Goal: Complete application form: Complete application form

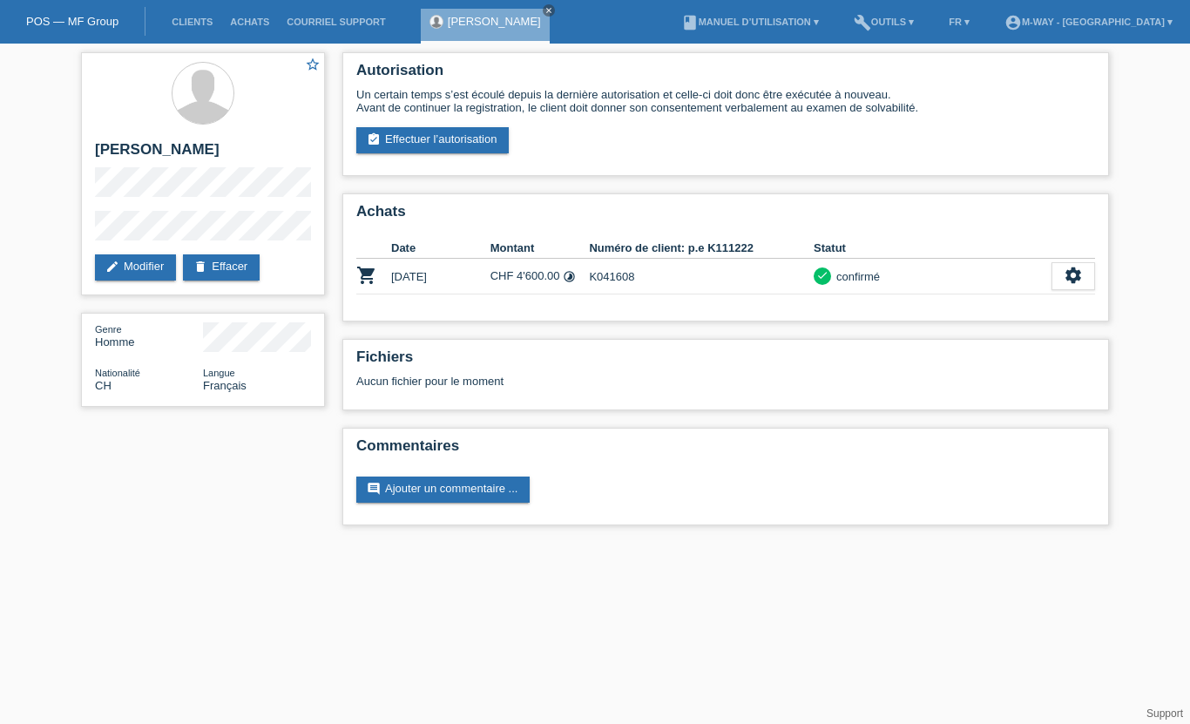
click at [191, 21] on link "Clients" at bounding box center [192, 22] width 58 height 10
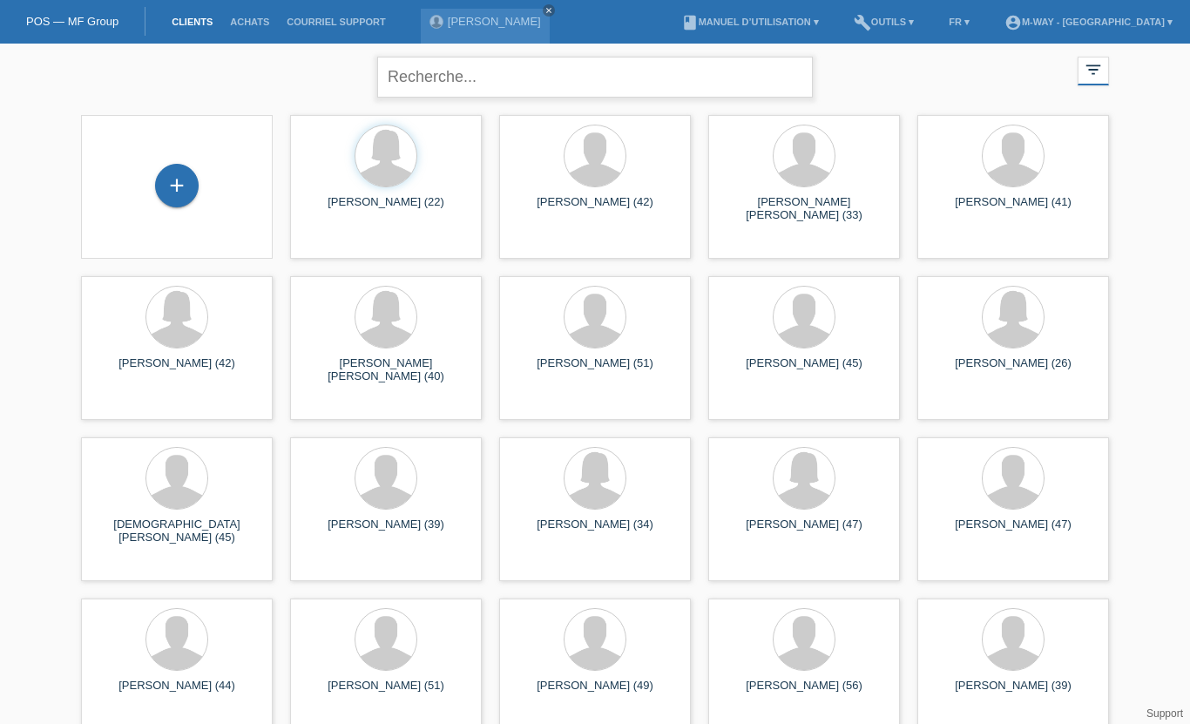
click at [513, 72] on input "text" at bounding box center [595, 77] width 436 height 41
click at [167, 186] on div "+" at bounding box center [177, 186] width 42 height 30
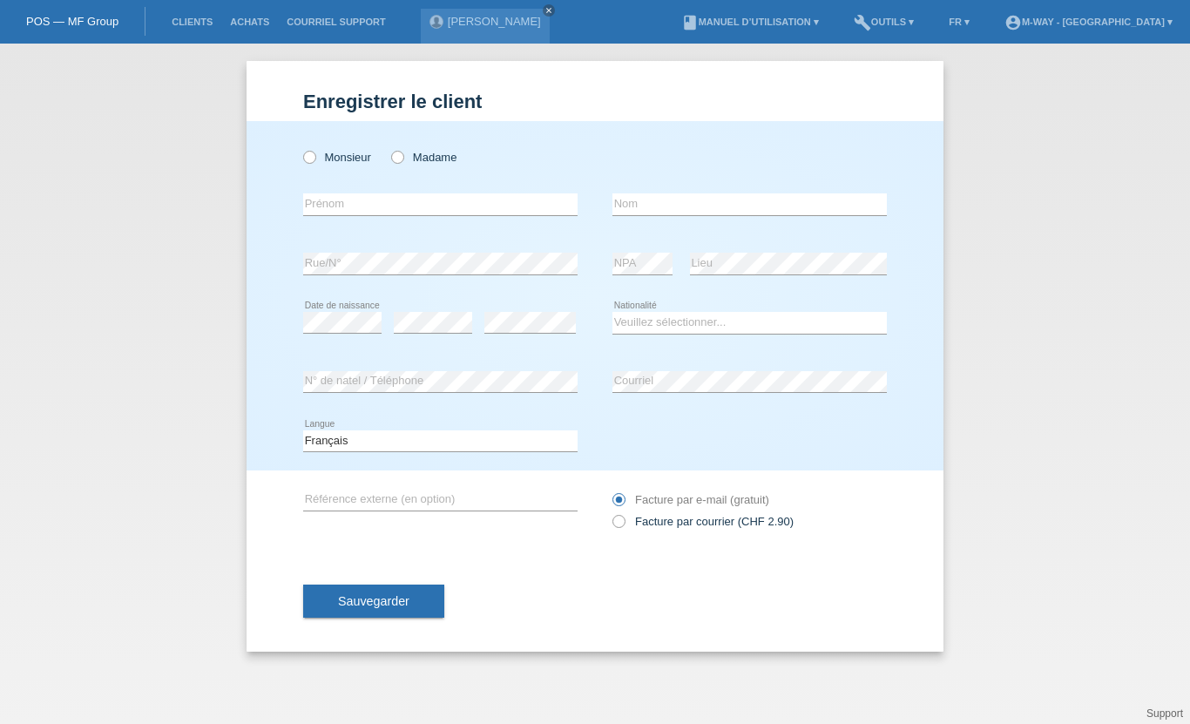
click at [409, 159] on label "Madame" at bounding box center [423, 157] width 65 height 13
click at [402, 159] on input "Madame" at bounding box center [396, 156] width 11 height 11
radio input "true"
click at [338, 204] on input "text" at bounding box center [440, 204] width 274 height 22
type input "Nuria"
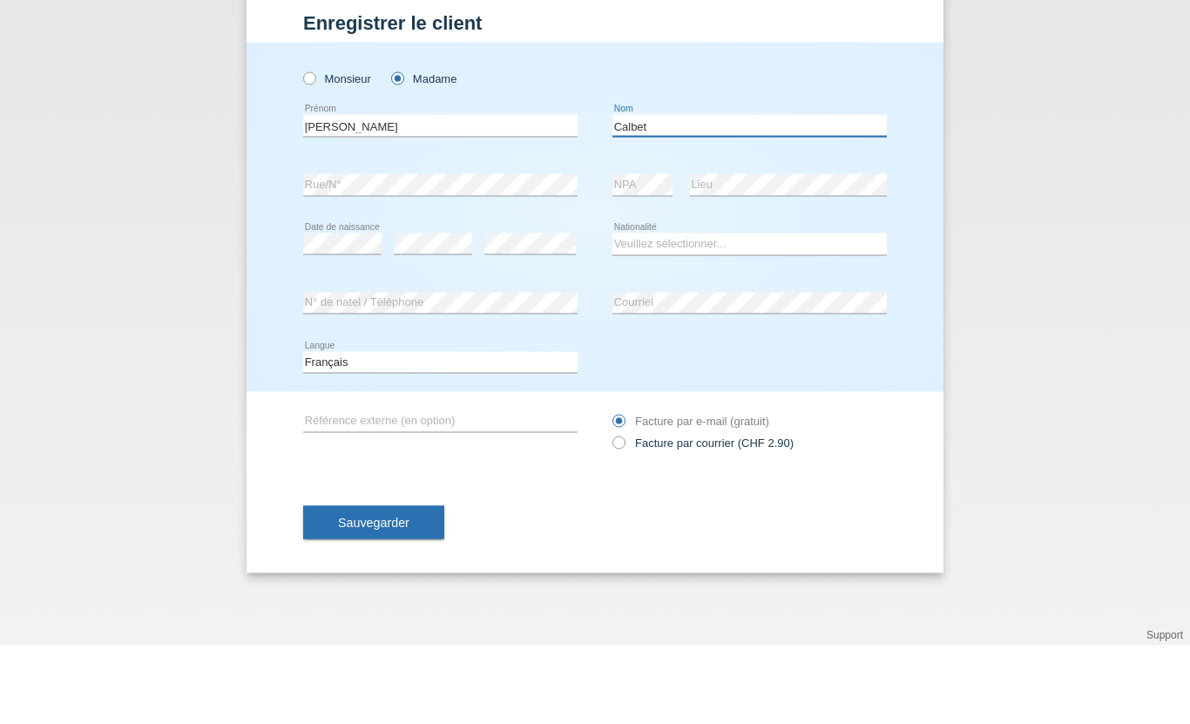
type input "Calbet"
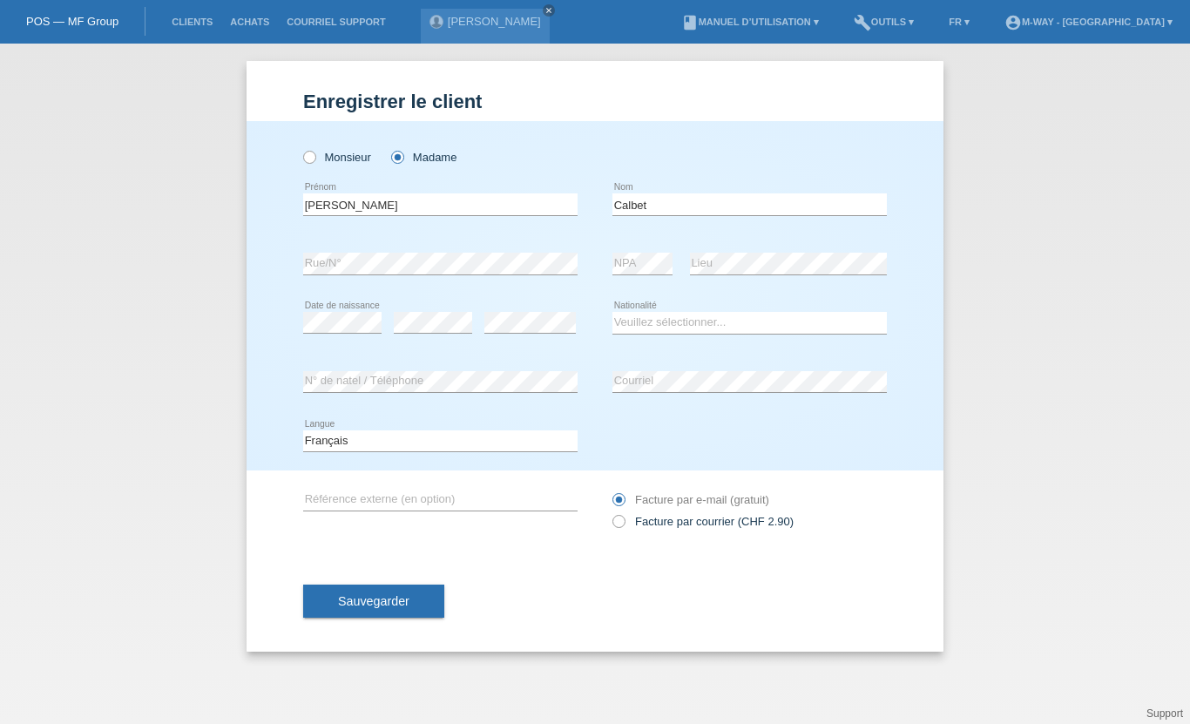
click at [441, 308] on div "error" at bounding box center [433, 323] width 78 height 59
click at [655, 321] on select "Veuillez sélectionner... Suisse Allemagne Autriche Liechtenstein ------------ A…" at bounding box center [749, 322] width 274 height 21
select select "ES"
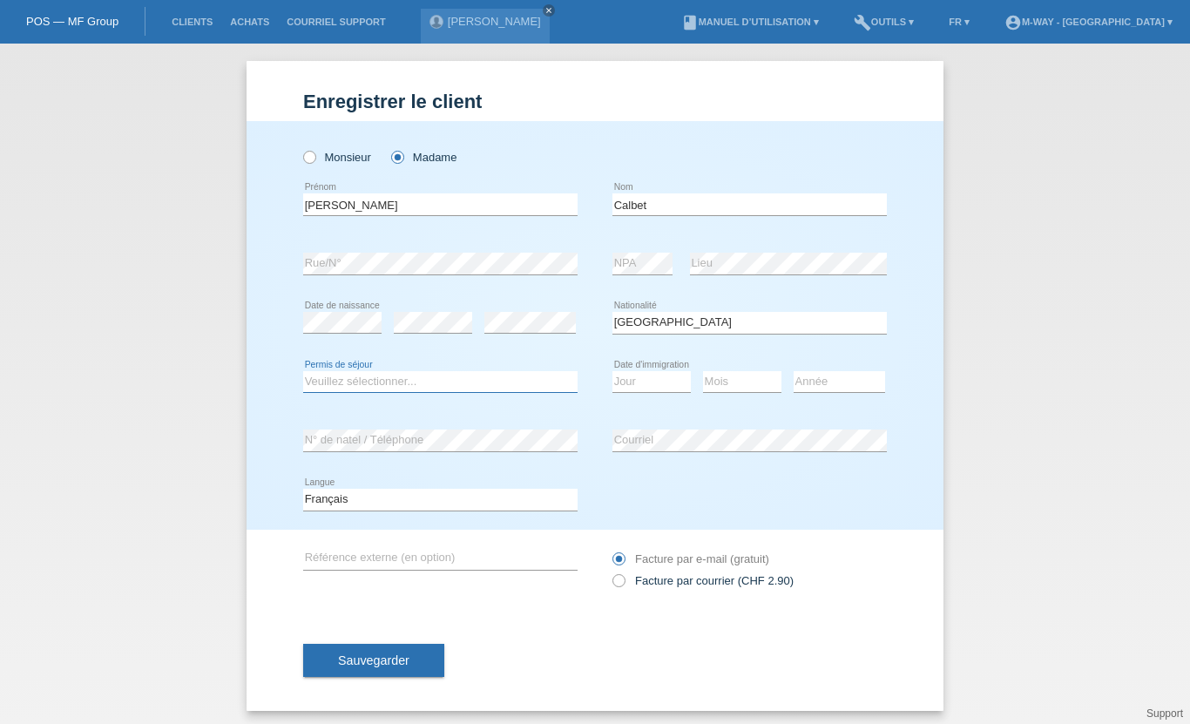
click at [403, 392] on select "Veuillez sélectionner... C B B - Statut de réfugié Autre" at bounding box center [440, 381] width 274 height 21
select select "B"
click at [634, 378] on select "Jour 01 02 03 04 05 06 07 08 09 10 11" at bounding box center [651, 381] width 78 height 21
click at [653, 384] on select "Jour 01 02 03 04 05 06 07 08 09 10 11" at bounding box center [651, 381] width 78 height 21
select select "28"
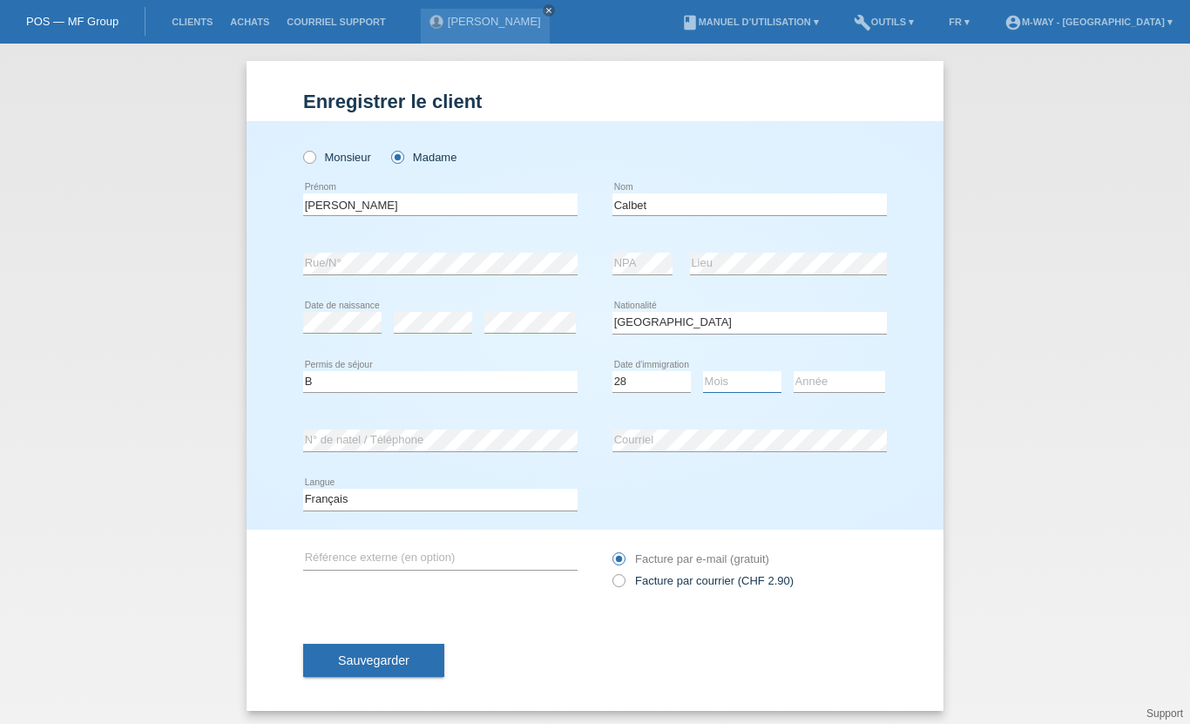
click at [736, 375] on select "Mois 01 02 03 04 05 06 07 08 09 10 11" at bounding box center [742, 381] width 78 height 21
select select "12"
click at [829, 367] on div "Année 2025 2024 2023 2022 2021 2020 2019 2018 2017" at bounding box center [839, 382] width 91 height 59
click at [844, 375] on select "Année 2025 2024 2023 2022 2021 2020 2019 2018 2017 2016 2015 2014 2013 2012 201…" at bounding box center [839, 381] width 91 height 21
select select "2021"
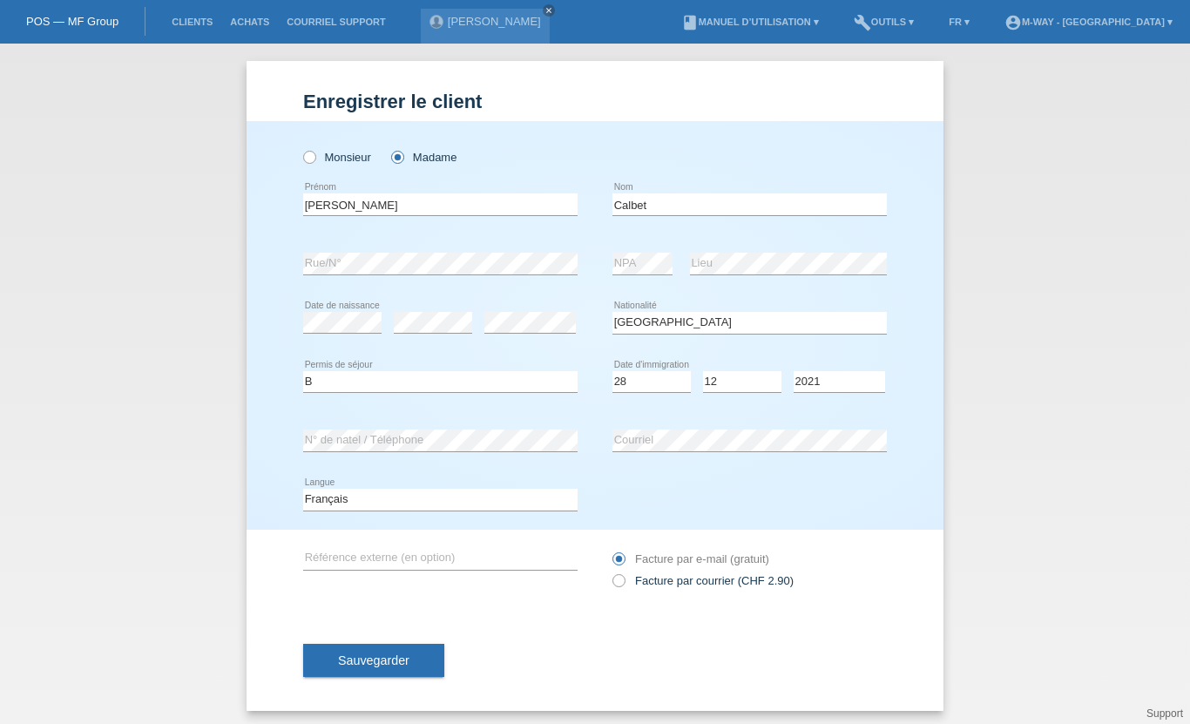
click at [398, 657] on button "Sauvegarder" at bounding box center [373, 660] width 141 height 33
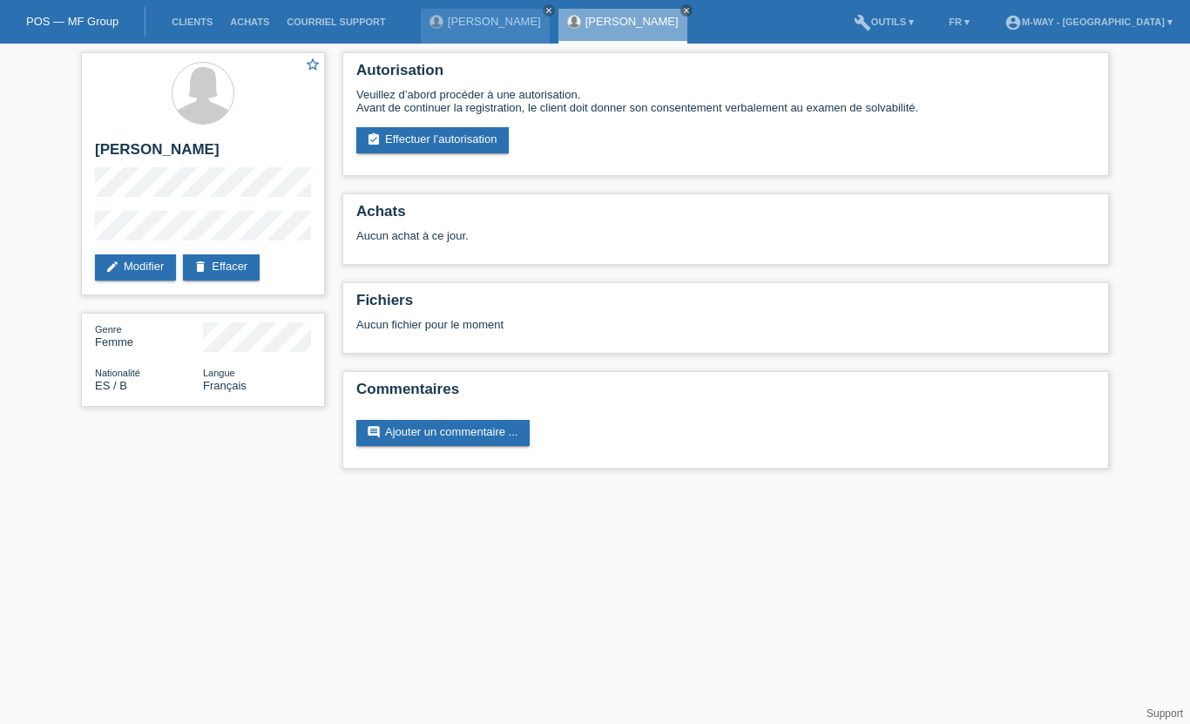
click at [448, 145] on link "assignment_turned_in Effectuer l’autorisation" at bounding box center [432, 140] width 152 height 26
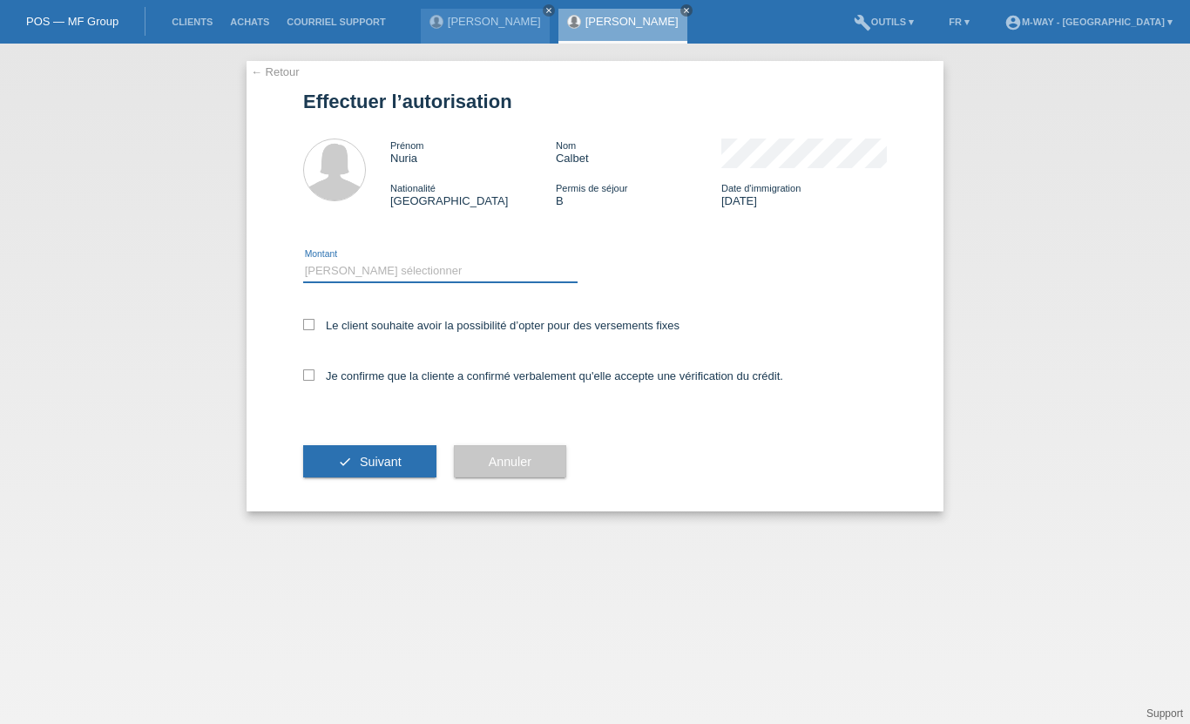
click at [388, 280] on select "Veuillez sélectionner CHF 1.00 - CHF 499.00 CHF 500.00 - CHF 1'999.00 CHF 2'000…" at bounding box center [440, 270] width 274 height 21
select select "3"
click at [314, 315] on div "Le client souhaite avoir la possibilité d’opter pour des versements fixes" at bounding box center [595, 326] width 584 height 51
click at [308, 327] on icon at bounding box center [308, 324] width 11 height 11
click at [308, 327] on input "Le client souhaite avoir la possibilité d’opter pour des versements fixes" at bounding box center [308, 324] width 11 height 11
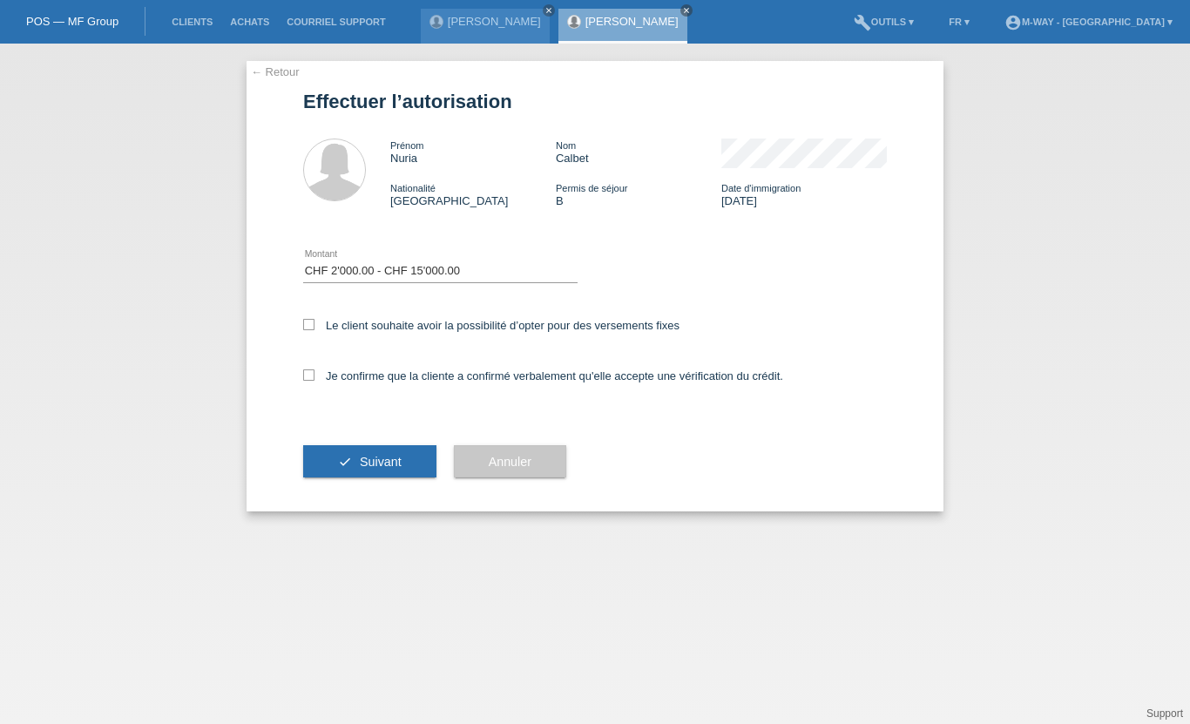
checkbox input "true"
click at [306, 381] on icon at bounding box center [308, 374] width 11 height 11
click at [306, 381] on input "Je confirme que la cliente a confirmé verbalement qu'elle accepte une vérificat…" at bounding box center [308, 374] width 11 height 11
checkbox input "true"
click at [407, 462] on button "check Suivant" at bounding box center [369, 461] width 133 height 33
